Goal: Information Seeking & Learning: Check status

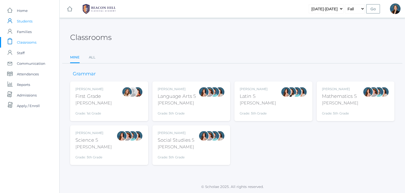
click at [25, 20] on span "Students" at bounding box center [25, 21] width 16 height 11
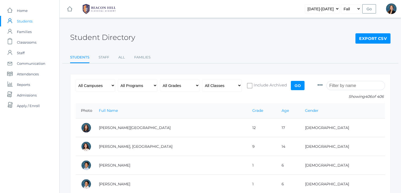
click at [344, 82] on input "search" at bounding box center [356, 85] width 59 height 9
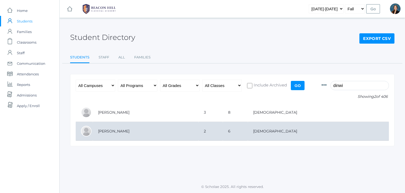
type input "dinwi"
click at [151, 130] on td "Dinwiddie, Zoey" at bounding box center [146, 131] width 106 height 19
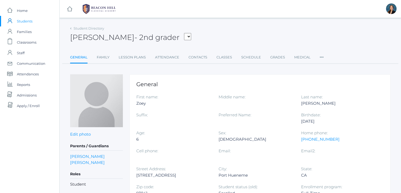
click at [201, 69] on div "Student Directory Zoey Dinwiddie - 2nd grader Adams, Jack Albanese, Elle Benson…" at bounding box center [230, 171] width 321 height 293
click at [199, 67] on div "Student Directory Zoey Dinwiddie - 2nd grader Adams, Jack Albanese, Elle Benson…" at bounding box center [230, 171] width 321 height 293
click at [81, 161] on link "Lori Dinwiddie" at bounding box center [87, 162] width 35 height 6
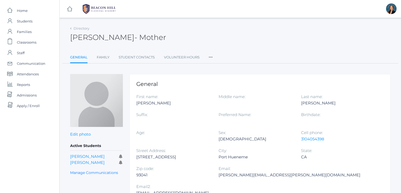
click at [288, 28] on div "Lori Dinwiddie - Mother Lori Dinwiddie Mother" at bounding box center [230, 35] width 321 height 20
click at [281, 48] on div "Directory Lori Dinwiddie - Mother Lori Dinwiddie Mother General Family Student …" at bounding box center [230, 44] width 321 height 39
click at [312, 44] on div "Lori Dinwiddie - Mother Lori Dinwiddie Mother" at bounding box center [230, 35] width 321 height 20
click at [277, 31] on div "Lori Dinwiddie - Mother Lori Dinwiddie Mother" at bounding box center [230, 35] width 321 height 20
click at [21, 7] on span "Home" at bounding box center [22, 10] width 11 height 11
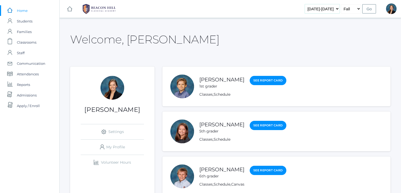
click at [334, 10] on select "2019-2020 2020-2021 2021-2022 2022-2023 2023-2024 2024-2025 2025-2026" at bounding box center [322, 8] width 35 height 9
select select "[DATE]-[DATE]"
click at [313, 4] on select "2019-2020 2020-2021 2021-2022 2022-2023 2023-2024 2024-2025 2025-2026" at bounding box center [322, 8] width 35 height 9
click at [366, 8] on input "Go" at bounding box center [370, 8] width 14 height 9
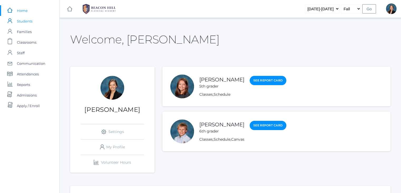
click at [26, 20] on span "Students" at bounding box center [25, 21] width 16 height 11
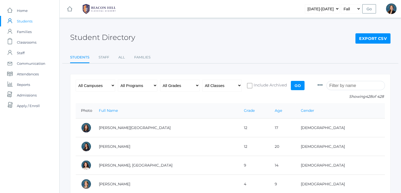
click at [356, 85] on input "search" at bounding box center [356, 85] width 59 height 9
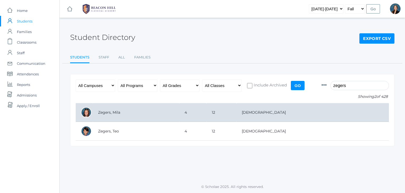
type input "zegers"
click at [168, 120] on td "Zegers, Mila" at bounding box center [136, 112] width 87 height 19
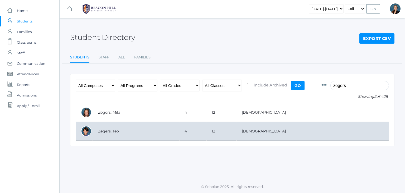
click at [122, 128] on td "Zegers, Teo" at bounding box center [136, 131] width 87 height 19
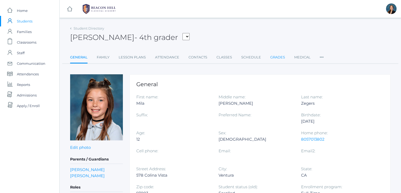
click at [277, 54] on link "Grades" at bounding box center [277, 57] width 15 height 11
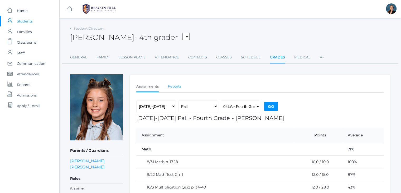
click at [172, 86] on link "Reports" at bounding box center [174, 86] width 13 height 11
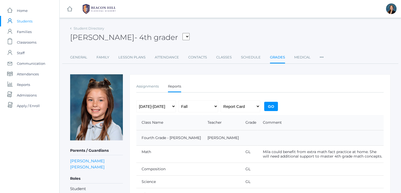
click at [266, 29] on div "Mila Zegers - 4th grader Albanese, Cole Avila, Phoebe Balli, Kingston Beaty, Ca…" at bounding box center [230, 35] width 321 height 20
click at [201, 104] on select "Fall Spring" at bounding box center [199, 106] width 40 height 12
select select "2"
click at [179, 100] on select "Fall Spring" at bounding box center [199, 106] width 40 height 12
click at [268, 103] on input "Go" at bounding box center [271, 106] width 14 height 9
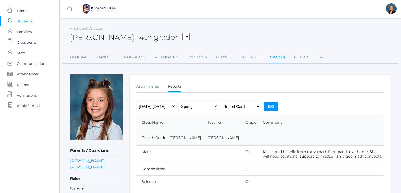
select select "2"
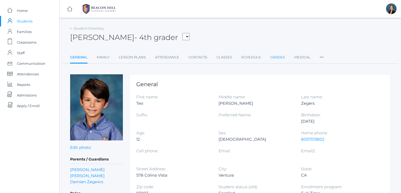
click at [278, 56] on link "Grades" at bounding box center [277, 57] width 15 height 11
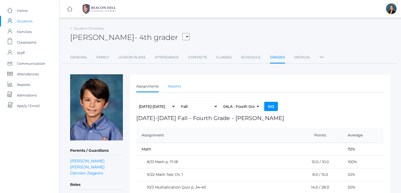
click at [173, 87] on link "Reports" at bounding box center [174, 86] width 13 height 11
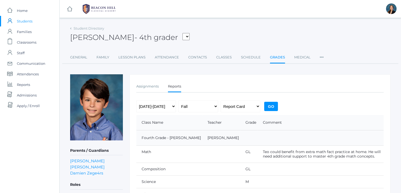
click at [231, 36] on div "Teo Zegers - 4th grader Albanese, Cole Avila, Phoebe Balli, Kingston Beaty, Cal…" at bounding box center [230, 35] width 321 height 20
click at [233, 40] on div "Teo Zegers - 4th grader Albanese, Cole Avila, Phoebe Balli, Kingston Beaty, Cal…" at bounding box center [230, 35] width 321 height 20
click at [156, 110] on select "2019-2020 2020-2021 2021-2022 2022-2023 2023-2024 2024-2025 2025-2026" at bounding box center [156, 106] width 40 height 12
select select "[DATE]-[DATE]"
click at [136, 100] on select "2019-2020 2020-2021 2021-2022 2022-2023 2023-2024 2024-2025 2025-2026" at bounding box center [156, 106] width 40 height 12
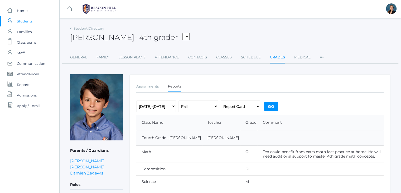
click at [272, 108] on input "Go" at bounding box center [271, 106] width 14 height 9
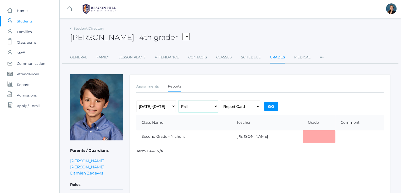
click at [192, 104] on select "Fall Spring" at bounding box center [199, 106] width 40 height 12
select select "2"
click at [179, 100] on select "Fall Spring" at bounding box center [199, 106] width 40 height 12
click at [267, 106] on input "Go" at bounding box center [271, 106] width 14 height 9
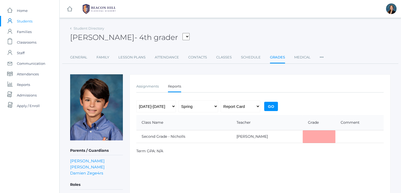
drag, startPoint x: 0, startPoint y: 0, endPoint x: 267, endPoint y: 105, distance: 287.1
click at [267, 105] on input "Go" at bounding box center [271, 106] width 14 height 9
click at [22, 94] on span "Admissions" at bounding box center [27, 95] width 20 height 11
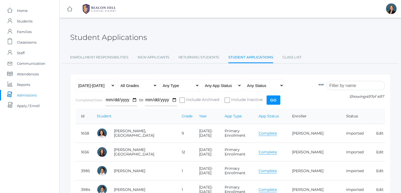
click at [354, 87] on input "search" at bounding box center [356, 85] width 59 height 9
click at [346, 85] on input "search" at bounding box center [356, 85] width 59 height 9
click at [96, 84] on select "Any Year 2019-2020 2020-2021 2021-2022 2022-2023 2023-2024 2024-2025 2025-2026" at bounding box center [96, 85] width 40 height 12
click at [113, 86] on select "Any Year 2019-2020 2020-2021 2021-2022 2022-2023 2023-2024 2024-2025 2025-2026" at bounding box center [96, 85] width 40 height 12
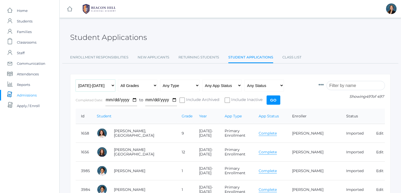
click at [112, 86] on select "Any Year 2019-2020 2020-2021 2021-2022 2022-2023 2023-2024 2024-2025 2025-2026" at bounding box center [96, 85] width 40 height 12
select select "[DATE]-[DATE]"
click at [76, 79] on select "Any Year 2019-2020 2020-2021 2021-2022 2022-2023 2023-2024 2024-2025 2025-2026" at bounding box center [96, 85] width 40 height 12
click at [344, 87] on input "search" at bounding box center [356, 85] width 59 height 9
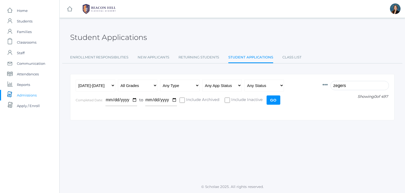
type input "zegers"
click at [267, 102] on input "Go" at bounding box center [274, 99] width 14 height 9
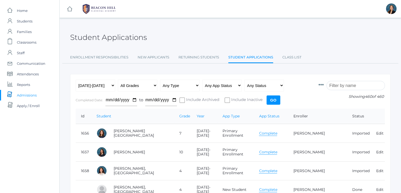
click at [356, 84] on input "search" at bounding box center [356, 85] width 59 height 9
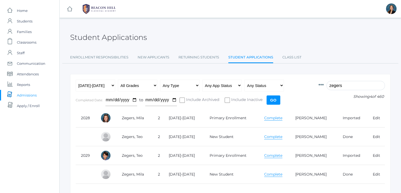
type input "zegers"
click at [267, 118] on link "Complete" at bounding box center [273, 117] width 18 height 5
click at [194, 23] on div "icons/ui/navigation/hamburger Created with Sketch. icons/ui/navigation/home Cre…" at bounding box center [230, 107] width 342 height 214
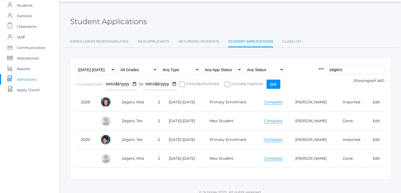
scroll to position [14, 0]
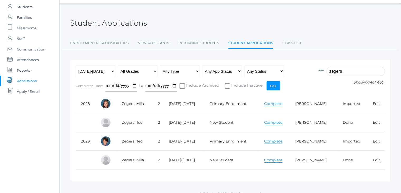
click at [277, 122] on link "Complete" at bounding box center [273, 122] width 18 height 5
